Goal: Find specific page/section: Find specific page/section

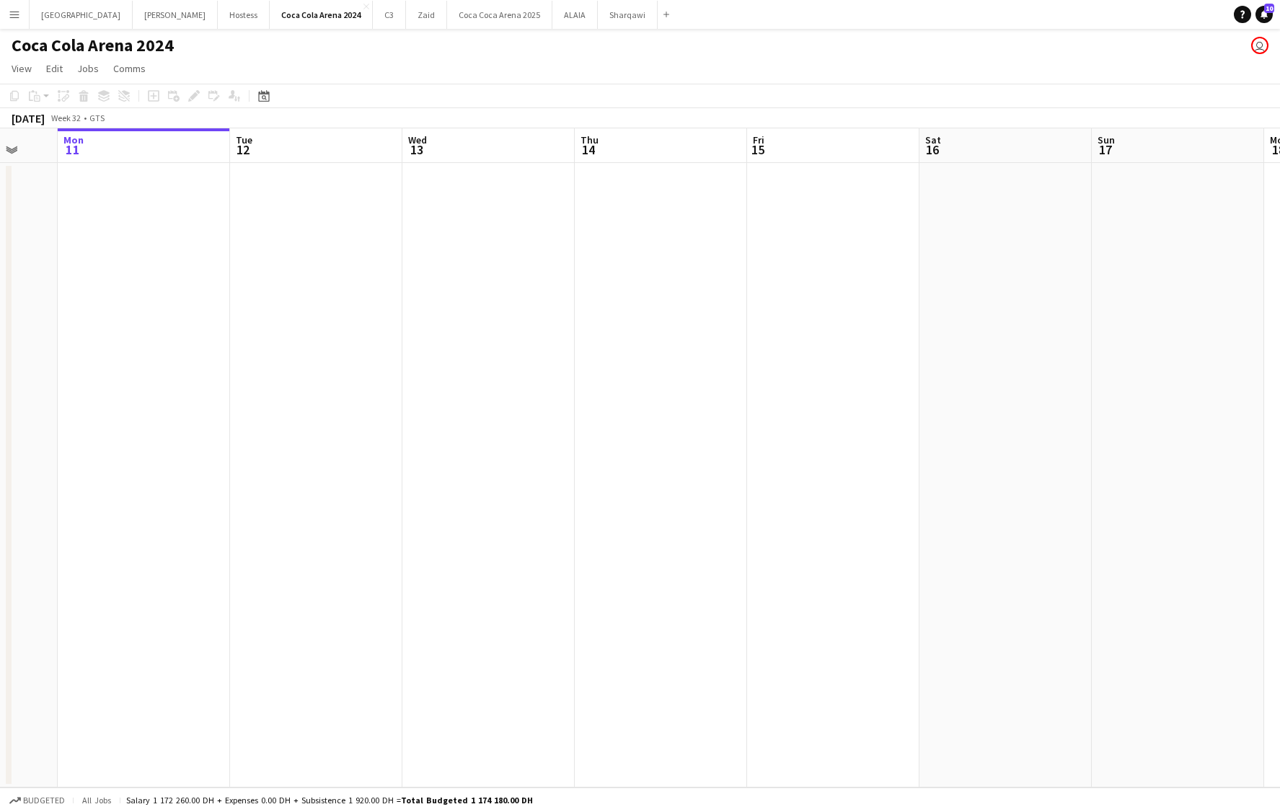
scroll to position [0, 521]
click at [598, 19] on button "Sharqawi Close" at bounding box center [628, 15] width 60 height 28
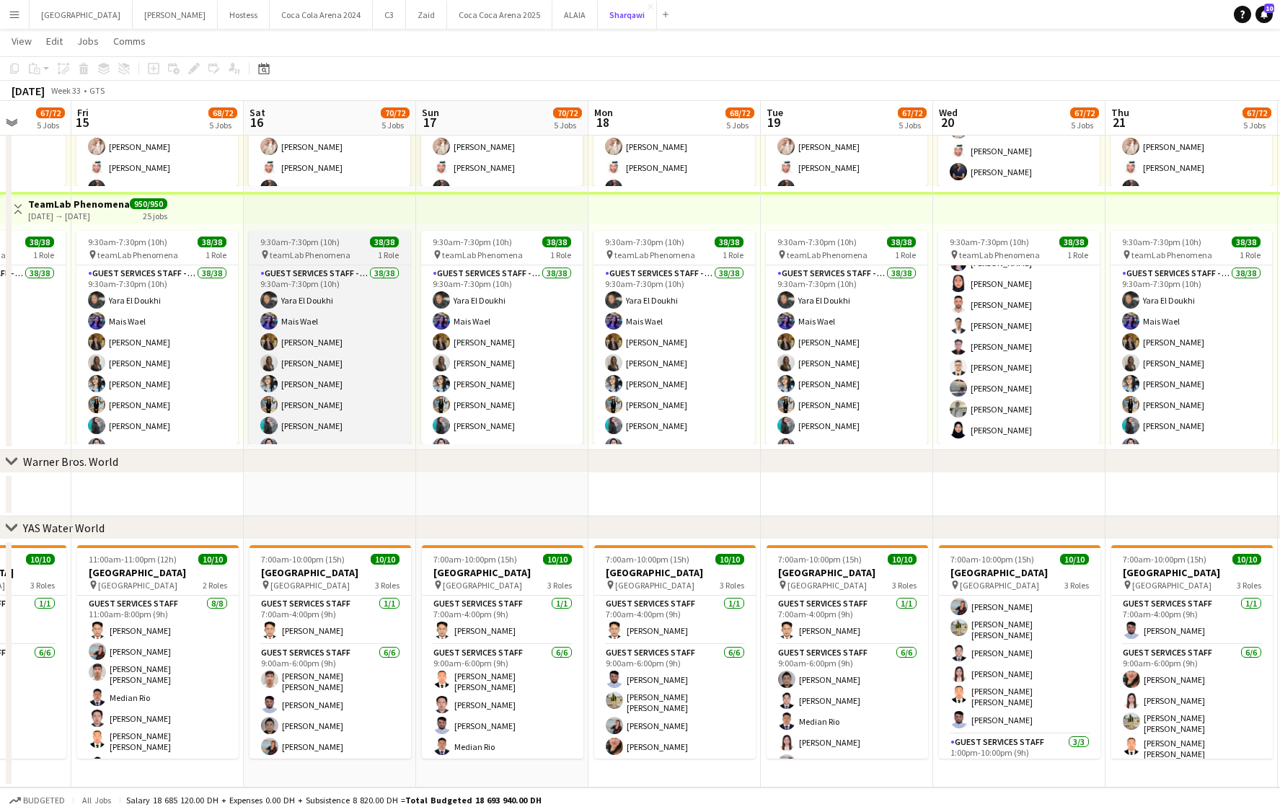
scroll to position [0, 427]
